Goal: Task Accomplishment & Management: Use online tool/utility

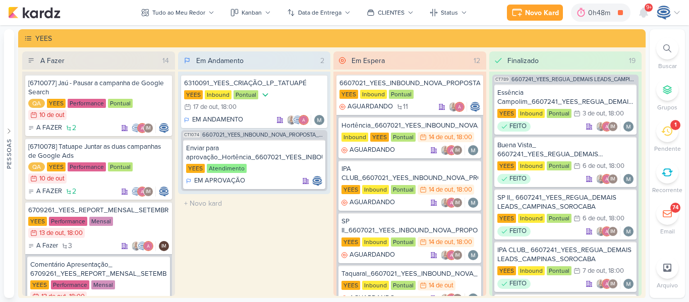
click at [663, 54] on div at bounding box center [667, 48] width 22 height 22
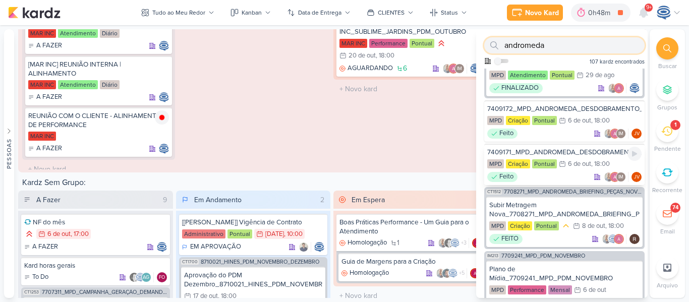
scroll to position [393, 0]
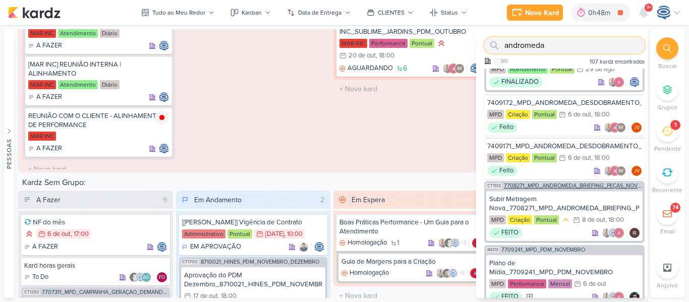
type input "andromeda"
click at [572, 189] on span "7708271_MPD_ANDROMEDA_BRIEFING_PEÇAS_NOVO_KV_LANÇAMENTO" at bounding box center [573, 186] width 139 height 6
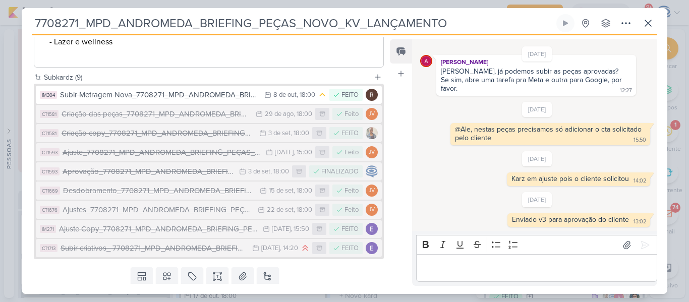
scroll to position [415, 0]
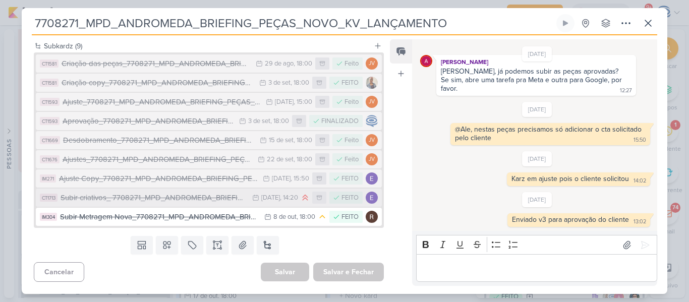
click at [133, 204] on div "Subir criativos_ 7708271_MPD_ANDROMEDA_BRIEFING_PEÇAS_NOVO_KV_LANÇAMENTO" at bounding box center [154, 198] width 187 height 12
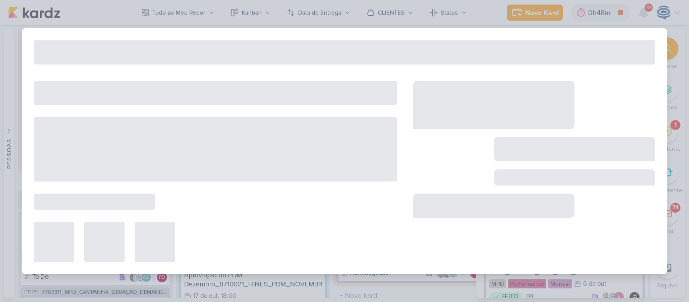
type input "Subir criativos_ 7708271_MPD_ANDROMEDA_BRIEFING_PEÇAS_NOVO_KV_LANÇAMENTO"
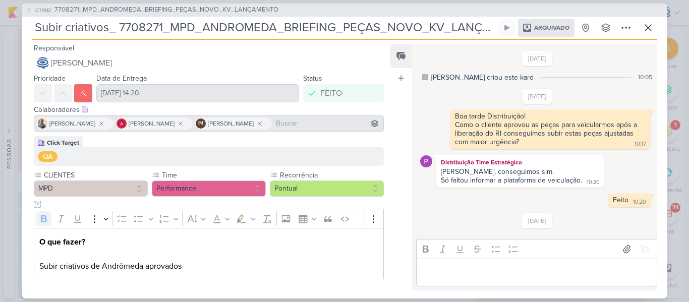
scroll to position [14, 0]
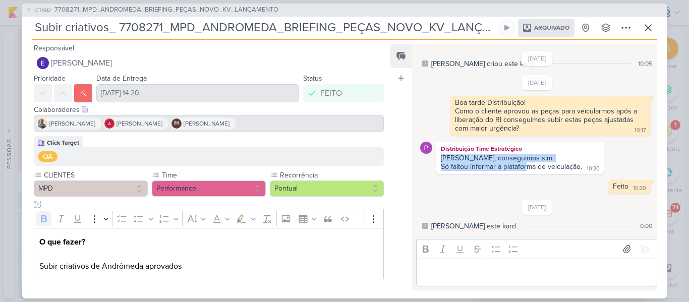
drag, startPoint x: 440, startPoint y: 161, endPoint x: 525, endPoint y: 169, distance: 86.2
click at [525, 169] on div "Oi Carol, conseguimos sim. Só faltou informar a plataforma de veiculação. 10:20" at bounding box center [519, 163] width 163 height 18
click at [488, 187] on div "Feito 10:20 10:20 Deletar" at bounding box center [537, 187] width 234 height 14
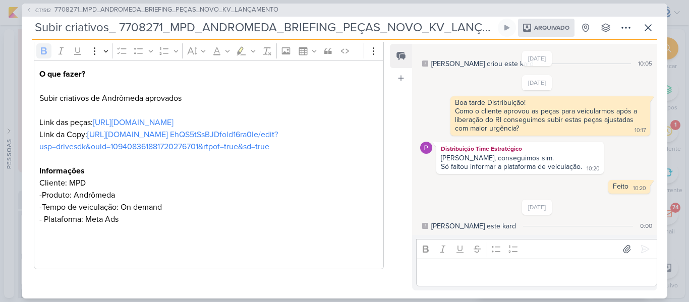
scroll to position [180, 0]
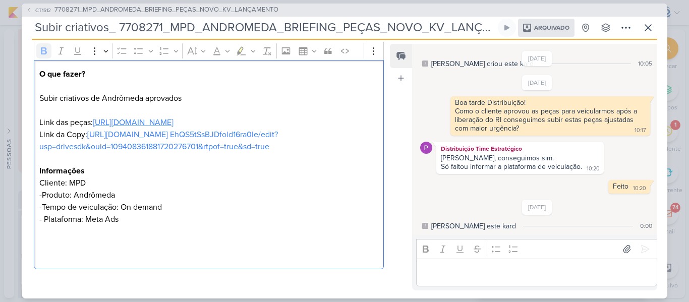
click at [173, 117] on link "https://drive.google.com/drive/folders/1ovbfIuqxZn0is9ijoAvKlqbucRhY08aK" at bounding box center [133, 122] width 81 height 10
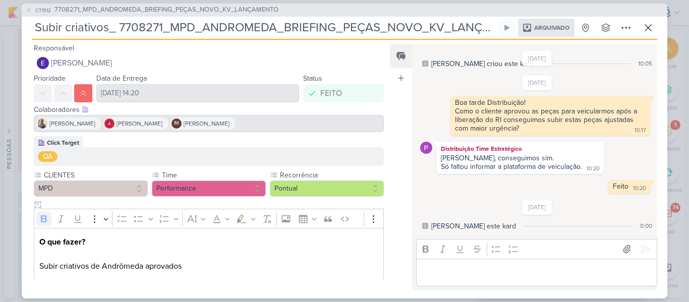
scroll to position [0, 37]
click at [487, 29] on div "CT1512 7708271_MPD_ANDROMEDA_BRIEFING_PEÇAS_NOVO_KV_LANÇAMENTO Subir criativos_…" at bounding box center [344, 151] width 645 height 295
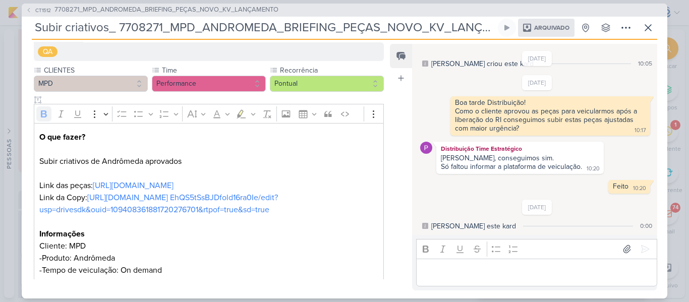
scroll to position [180, 0]
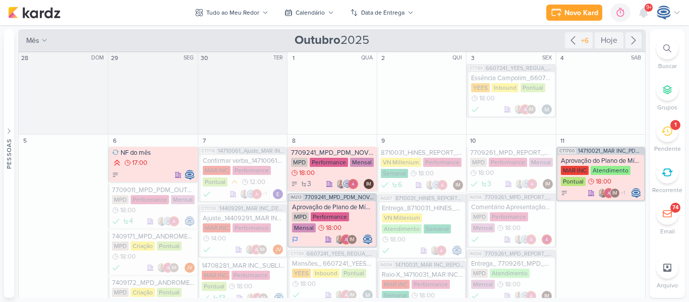
click at [661, 46] on div at bounding box center [667, 48] width 22 height 22
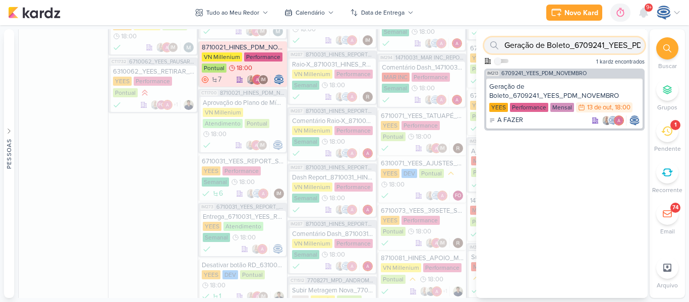
paste input "7710103"
type input "7710103"
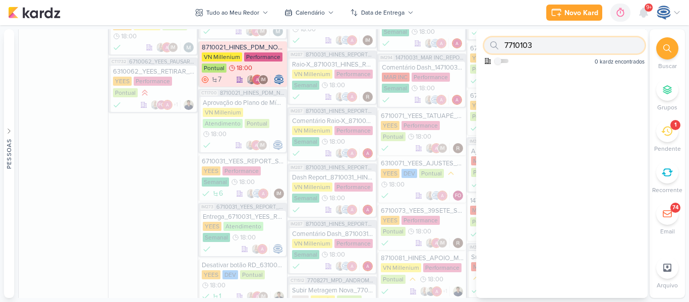
drag, startPoint x: 570, startPoint y: 42, endPoint x: 489, endPoint y: 31, distance: 81.4
click at [489, 31] on div "7710103 Como admin, ative para buscar em todos os kardz da organização 0 kardz …" at bounding box center [561, 48] width 171 height 39
paste input "7710103"
type input "7710103"
click at [219, 16] on div "Tudo ao Meu Redor" at bounding box center [232, 12] width 53 height 9
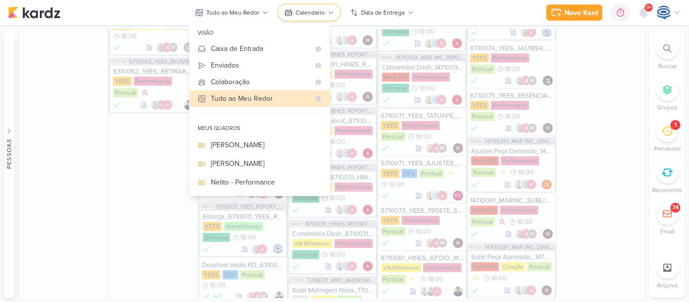
click at [291, 14] on icon at bounding box center [288, 13] width 6 height 6
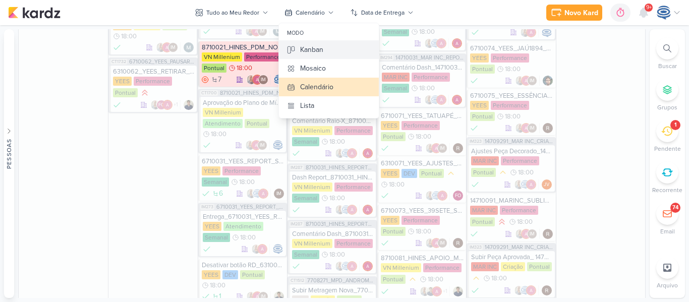
click at [313, 50] on div "Kanban" at bounding box center [311, 49] width 23 height 11
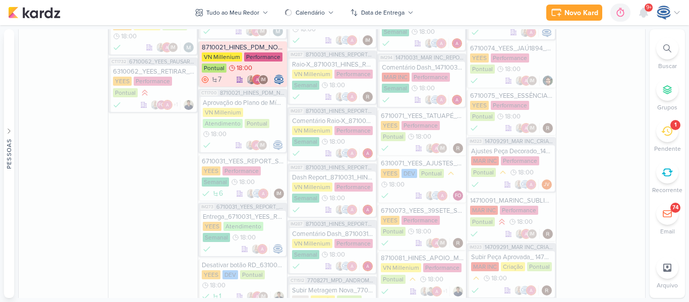
click at [670, 46] on icon at bounding box center [667, 48] width 8 height 8
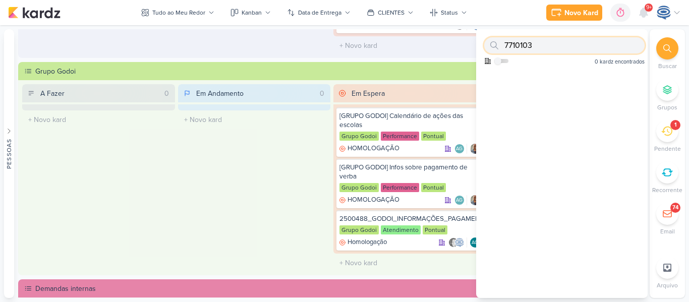
click at [578, 46] on input "7710103" at bounding box center [564, 45] width 160 height 16
click at [289, 150] on div "Em Andamento 0 O título do kard deve ter menos que 100 caracteres" at bounding box center [254, 178] width 153 height 188
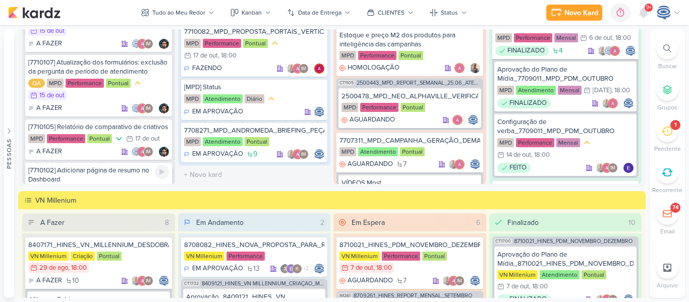
scroll to position [163, 0]
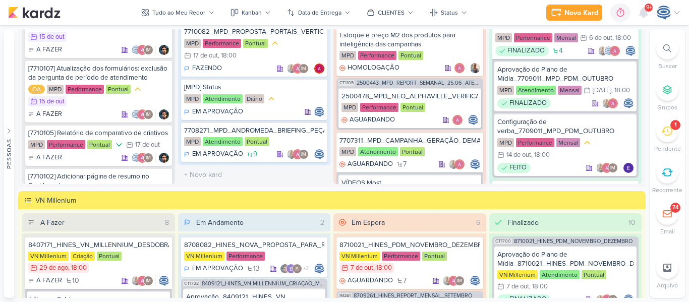
click at [667, 51] on icon at bounding box center [667, 48] width 8 height 8
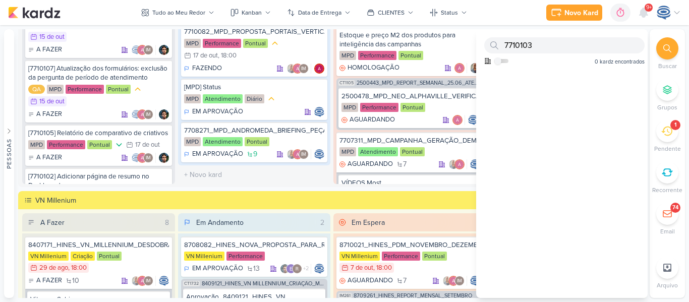
click at [665, 49] on icon at bounding box center [667, 48] width 8 height 8
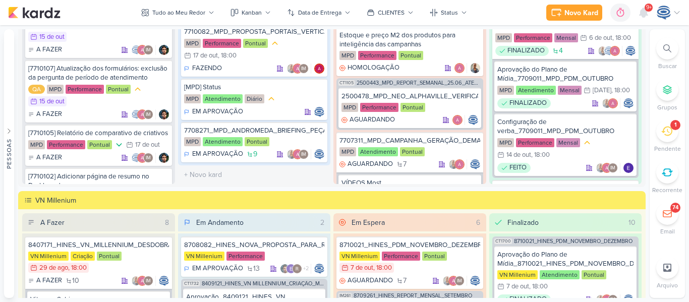
click at [668, 118] on div "Buscar Grupos 1 [GEOGRAPHIC_DATA] Recorrente 74" at bounding box center [666, 136] width 35 height 199
click at [668, 123] on div "1" at bounding box center [667, 131] width 22 height 22
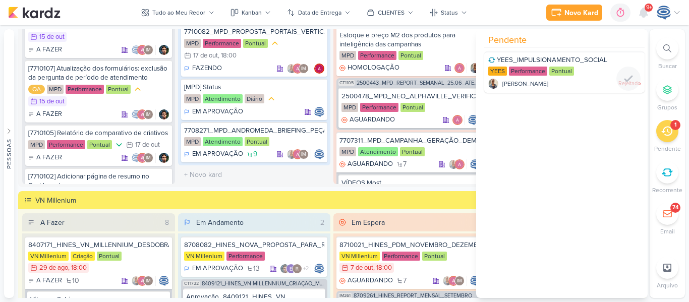
click at [594, 70] on div "YEES Performance Pontual" at bounding box center [564, 72] width 152 height 10
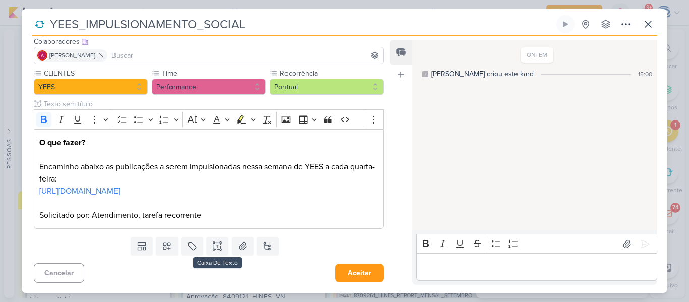
scroll to position [74, 0]
click at [344, 275] on button "Aceitar" at bounding box center [359, 273] width 48 height 19
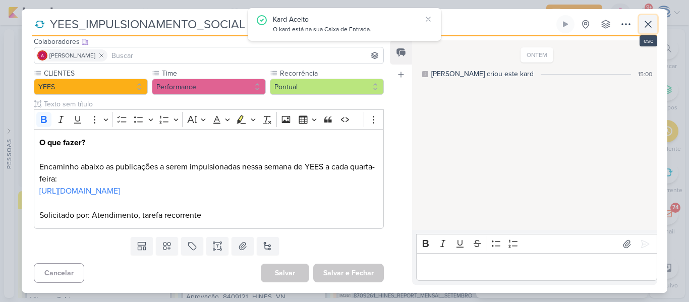
click at [653, 23] on icon at bounding box center [648, 24] width 12 height 12
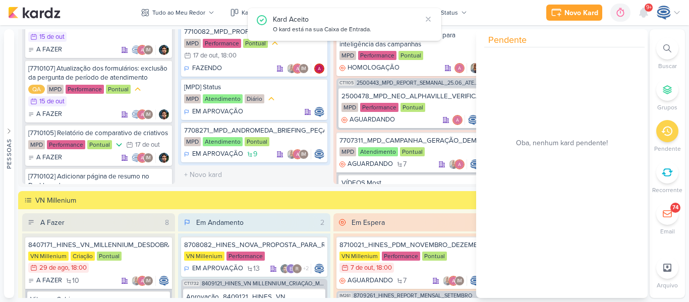
click at [283, 194] on div "VN Millenium" at bounding box center [331, 200] width 627 height 18
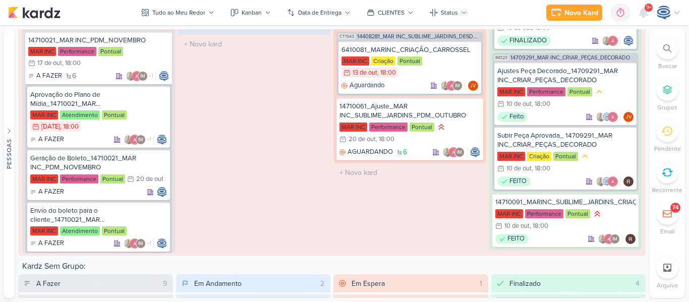
scroll to position [657, 0]
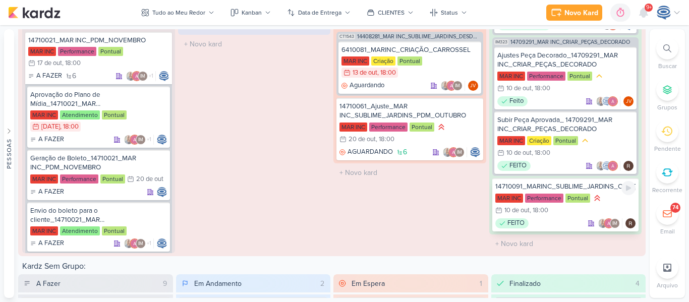
click at [565, 188] on div "14710091_MARINC_SUBLIME_JARDINS_CRIAÇÃO_CAMPANHA_SALVADOR_META_ADS" at bounding box center [565, 186] width 141 height 9
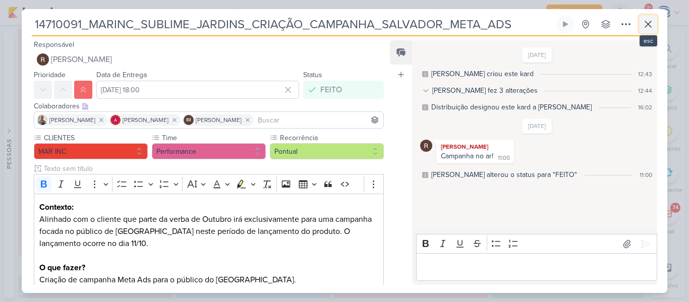
click at [656, 28] on button at bounding box center [648, 24] width 18 height 18
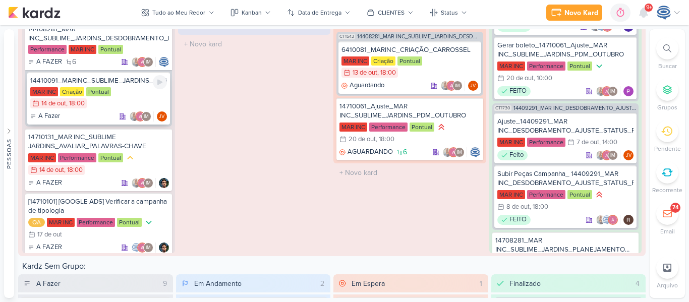
scroll to position [287, 0]
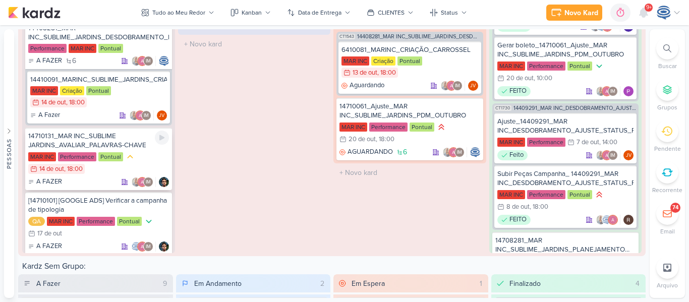
click at [137, 149] on div "14710131_MAR INC_SUBLIME JARDINS_AVALIAR_PALAVRAS-CHAVE" at bounding box center [98, 141] width 141 height 18
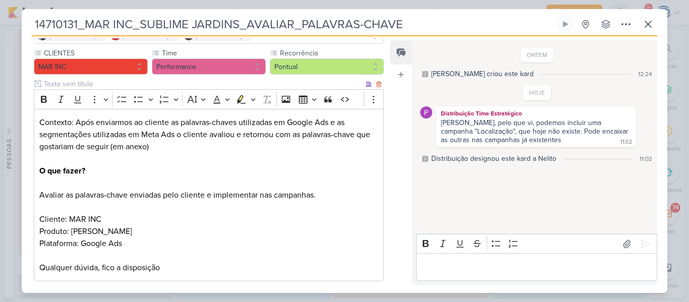
scroll to position [86, 0]
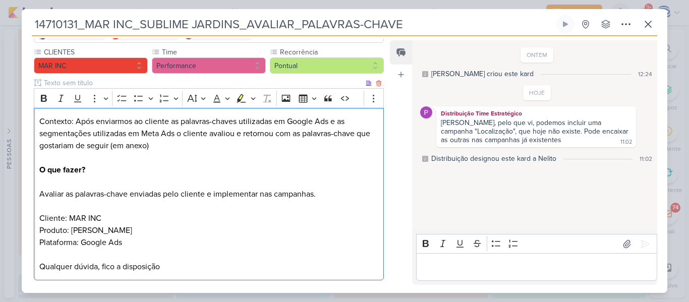
click at [332, 196] on p "Contexto: Após enviarmos ao cliente as palavras-chaves utilizadas em Google Ads…" at bounding box center [208, 193] width 339 height 157
click at [37, 196] on div "Contexto: Após enviarmos ao cliente as palavras-chaves utilizadas em Google Ads…" at bounding box center [209, 194] width 350 height 173
click at [342, 192] on p "Contexto: Após enviarmos ao cliente as palavras-chaves utilizadas em Google Ads…" at bounding box center [208, 193] width 339 height 157
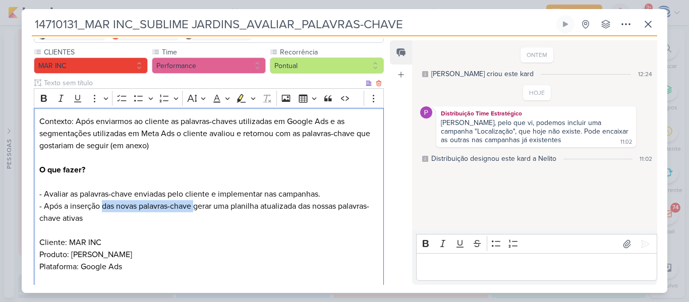
drag, startPoint x: 196, startPoint y: 207, endPoint x: 102, endPoint y: 204, distance: 93.3
click at [102, 204] on p "Contexto: Após enviarmos ao cliente as palavras-chaves utilizadas em Google Ads…" at bounding box center [208, 206] width 339 height 182
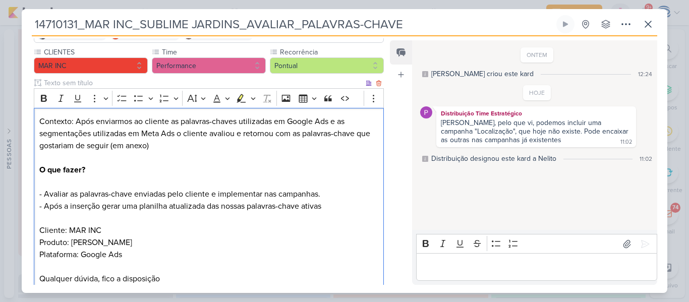
click at [337, 204] on p "Contexto: Após enviarmos ao cliente as palavras-chaves utilizadas em Google Ads…" at bounding box center [208, 199] width 339 height 169
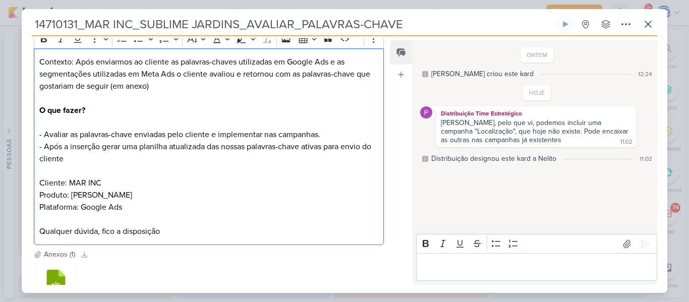
scroll to position [220, 0]
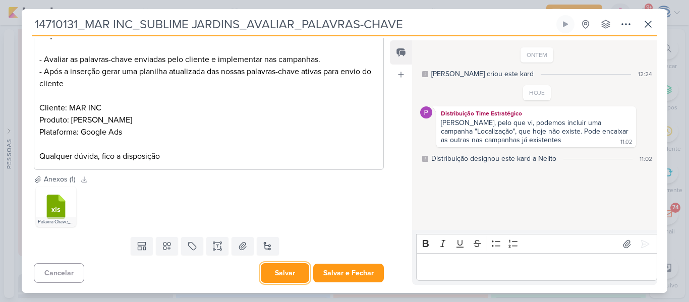
click at [289, 265] on button "Salvar" at bounding box center [285, 273] width 48 height 20
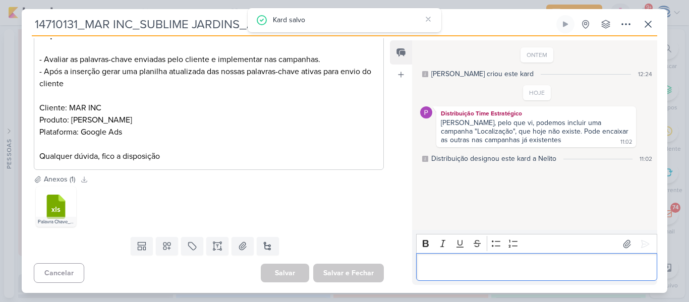
click at [451, 268] on p "Editor editing area: main" at bounding box center [536, 267] width 230 height 12
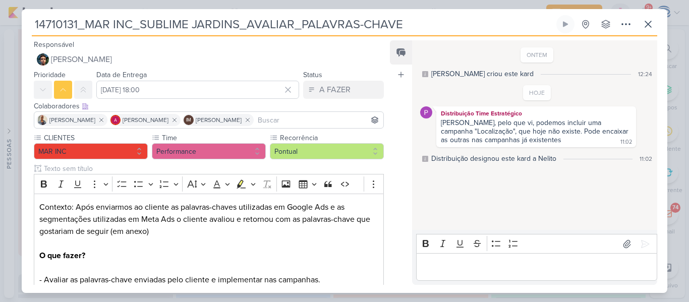
click at [413, 24] on input "14710131_MAR INC_SUBLIME JARDINS_AVALIAR_PALAVRAS-CHAVE" at bounding box center [293, 24] width 522 height 18
drag, startPoint x: 33, startPoint y: 24, endPoint x: 428, endPoint y: 17, distance: 394.9
click at [428, 17] on input "14710131_MAR INC_SUBLIME JARDINS_AVALIAR_PALAVRAS-CHAVE" at bounding box center [293, 24] width 522 height 18
